Goal: Information Seeking & Learning: Learn about a topic

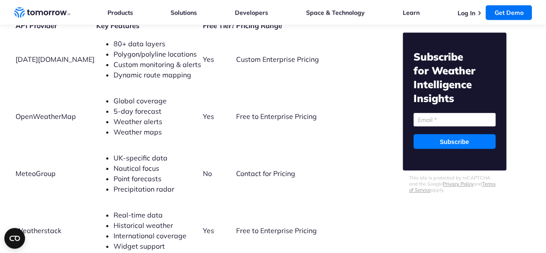
scroll to position [1998, 0]
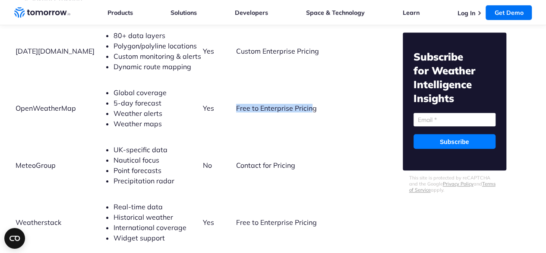
drag, startPoint x: 218, startPoint y: 95, endPoint x: 294, endPoint y: 98, distance: 76.0
click at [294, 104] on span "Free to Enterprise Pricing" at bounding box center [276, 108] width 81 height 9
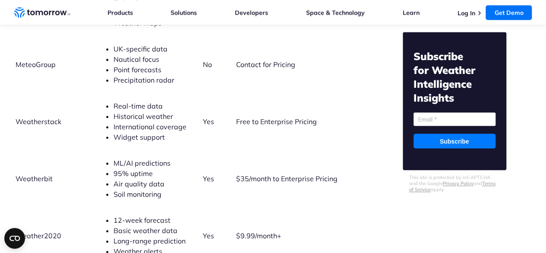
scroll to position [2102, 0]
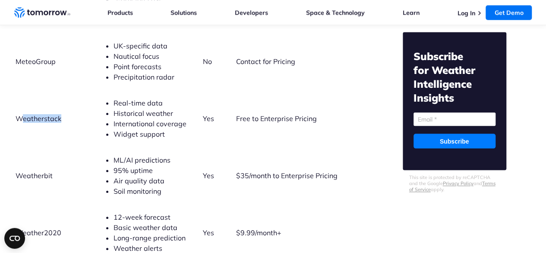
drag, startPoint x: 19, startPoint y: 108, endPoint x: 65, endPoint y: 112, distance: 46.0
click at [65, 112] on td "Weatherstack" at bounding box center [55, 118] width 80 height 56
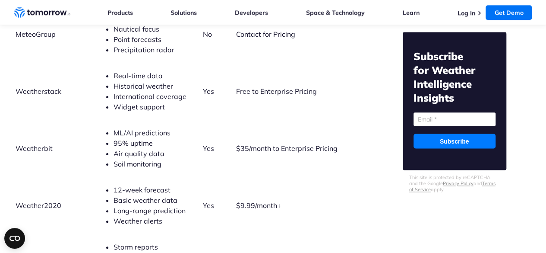
scroll to position [2130, 0]
drag, startPoint x: 16, startPoint y: 79, endPoint x: 69, endPoint y: 82, distance: 52.8
click at [69, 82] on td "Weatherstack" at bounding box center [55, 91] width 80 height 56
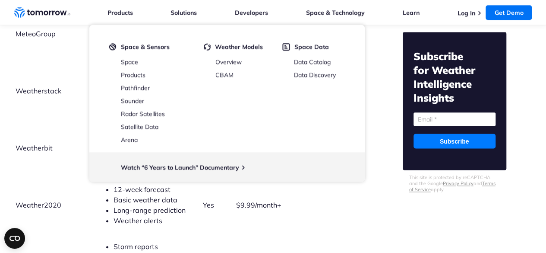
click at [44, 122] on td "Weatherbit" at bounding box center [55, 148] width 80 height 56
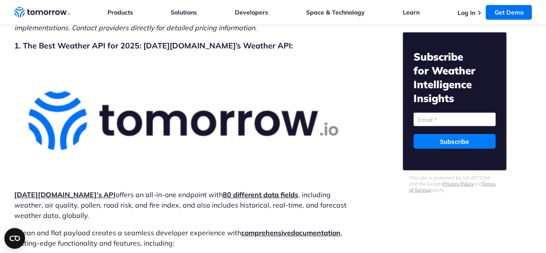
scroll to position [2533, 0]
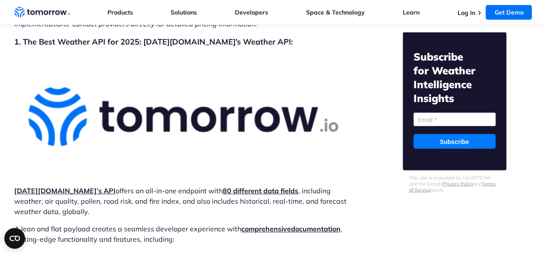
click at [41, 186] on strong "Tomorrow.io’s API" at bounding box center [64, 190] width 101 height 9
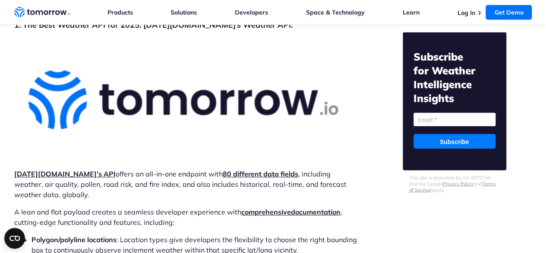
scroll to position [2550, 0]
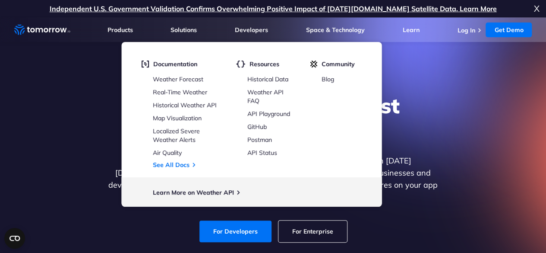
click at [103, 131] on div "Explore the World’s Best Weather API Get reliable and precise weather data thro…" at bounding box center [273, 168] width 532 height 184
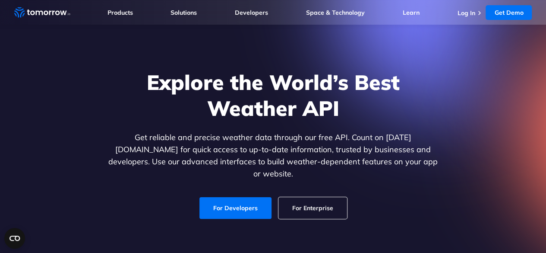
scroll to position [22, 0]
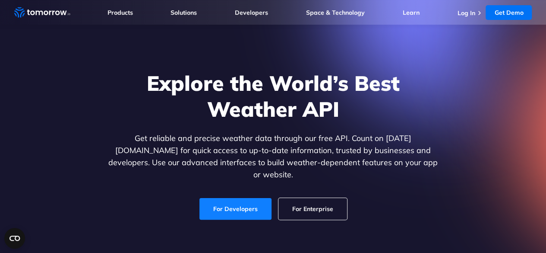
click at [246, 206] on link "For Developers" at bounding box center [235, 209] width 72 height 22
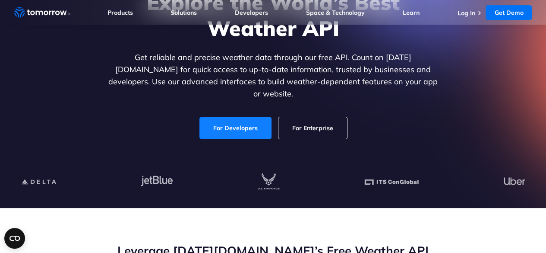
scroll to position [137, 0]
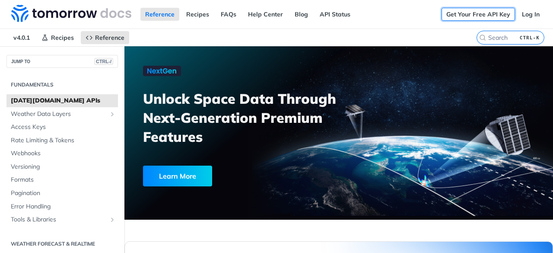
click at [464, 12] on link "Get Your Free API Key" at bounding box center [477, 14] width 73 height 13
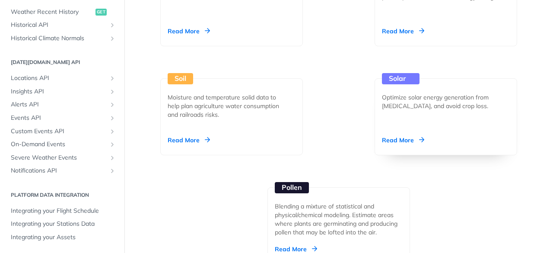
scroll to position [1248, 0]
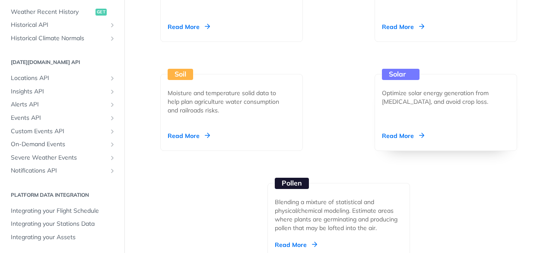
click at [414, 107] on div "Solar Optimize solar energy generation from irradiation, and avoid crop loss. R…" at bounding box center [445, 112] width 142 height 77
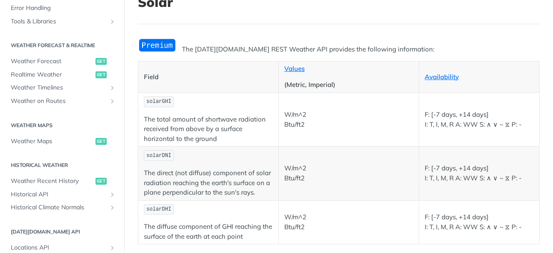
scroll to position [66, 0]
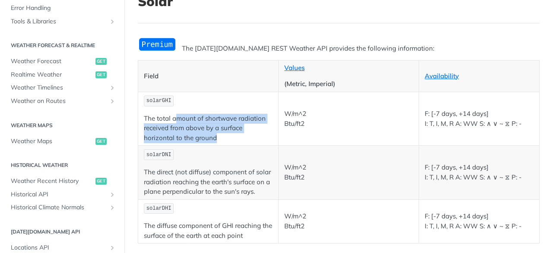
drag, startPoint x: 176, startPoint y: 120, endPoint x: 228, endPoint y: 143, distance: 57.0
click at [228, 143] on td "solarGHI The total amount of shortwave radiation received from above by a surfa…" at bounding box center [208, 119] width 140 height 54
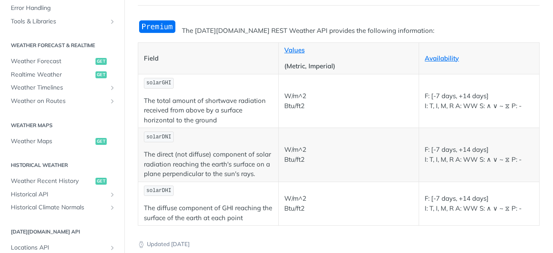
scroll to position [0, 0]
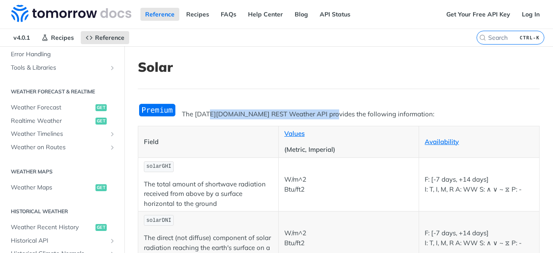
drag, startPoint x: 212, startPoint y: 108, endPoint x: 326, endPoint y: 111, distance: 114.9
click at [326, 111] on div "The Tomorrow.io REST Weather API provides the following information: Field Valu…" at bounding box center [339, 206] width 402 height 206
click at [326, 111] on p "The Tomorrow.io REST Weather API provides the following information:" at bounding box center [339, 114] width 402 height 10
